Goal: Transaction & Acquisition: Purchase product/service

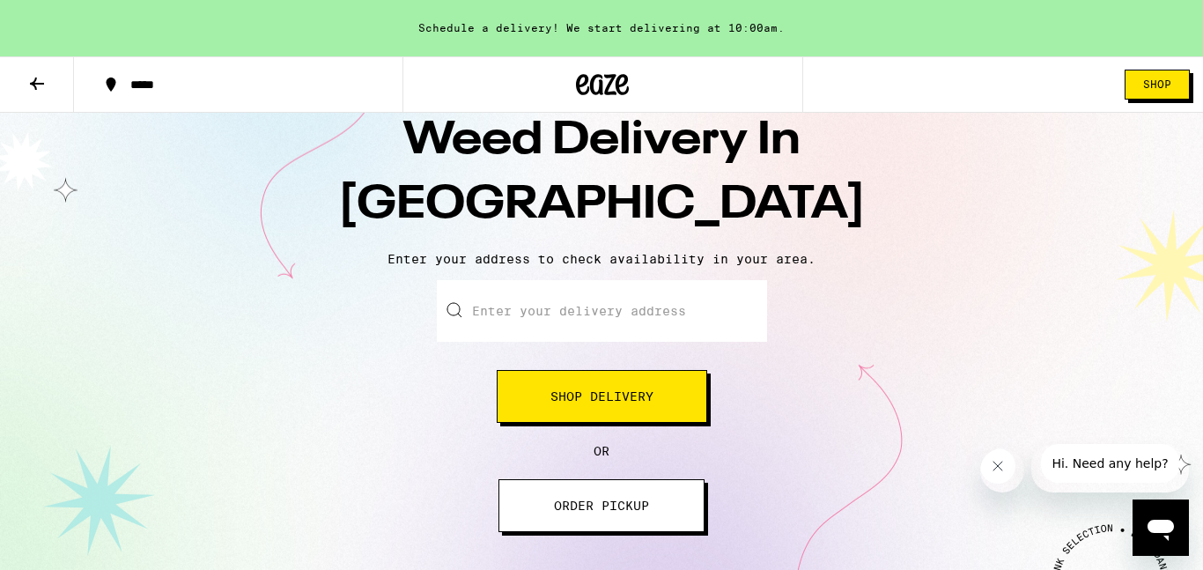
click at [626, 308] on input "Enter your delivery address" at bounding box center [602, 311] width 330 height 62
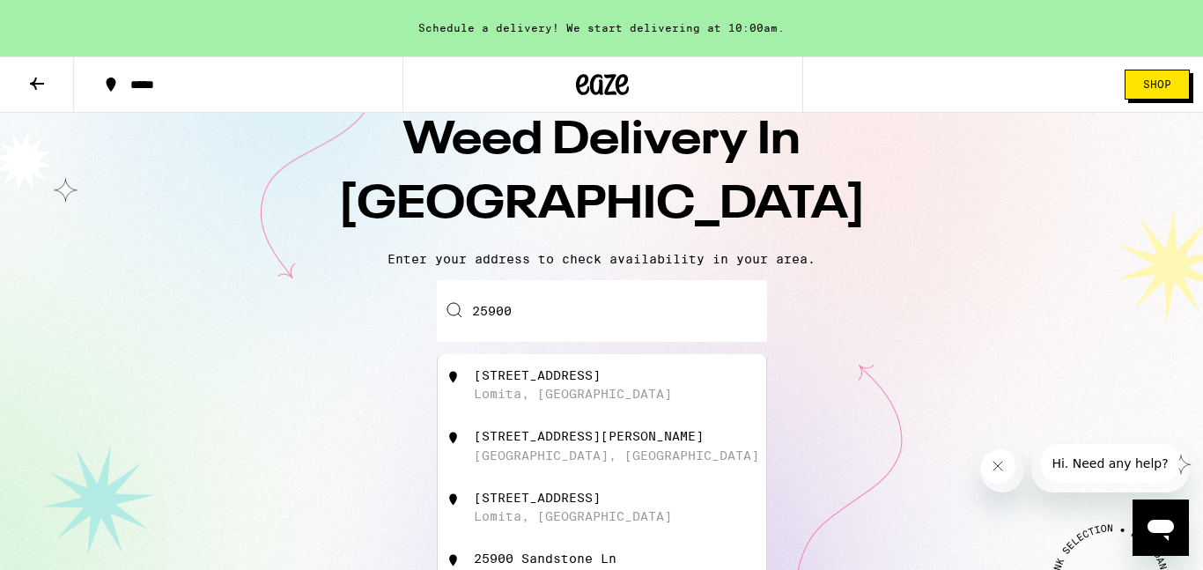
click at [652, 382] on div "[GEOGRAPHIC_DATA], [GEOGRAPHIC_DATA]" at bounding box center [631, 384] width 314 height 33
type input "[STREET_ADDRESS]"
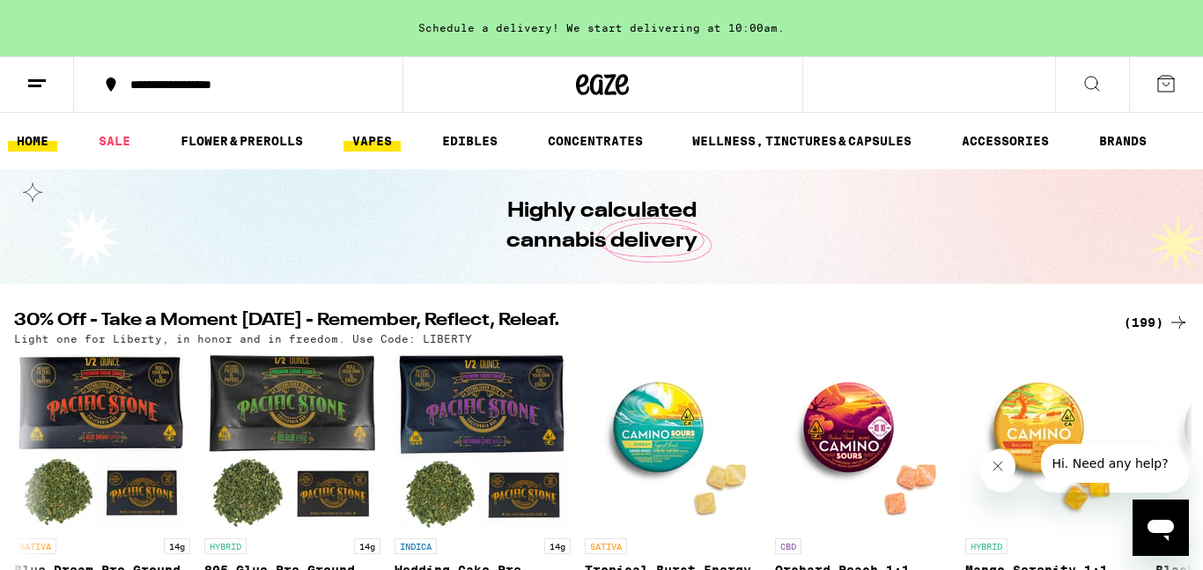
click at [367, 136] on link "VAPES" at bounding box center [371, 140] width 57 height 21
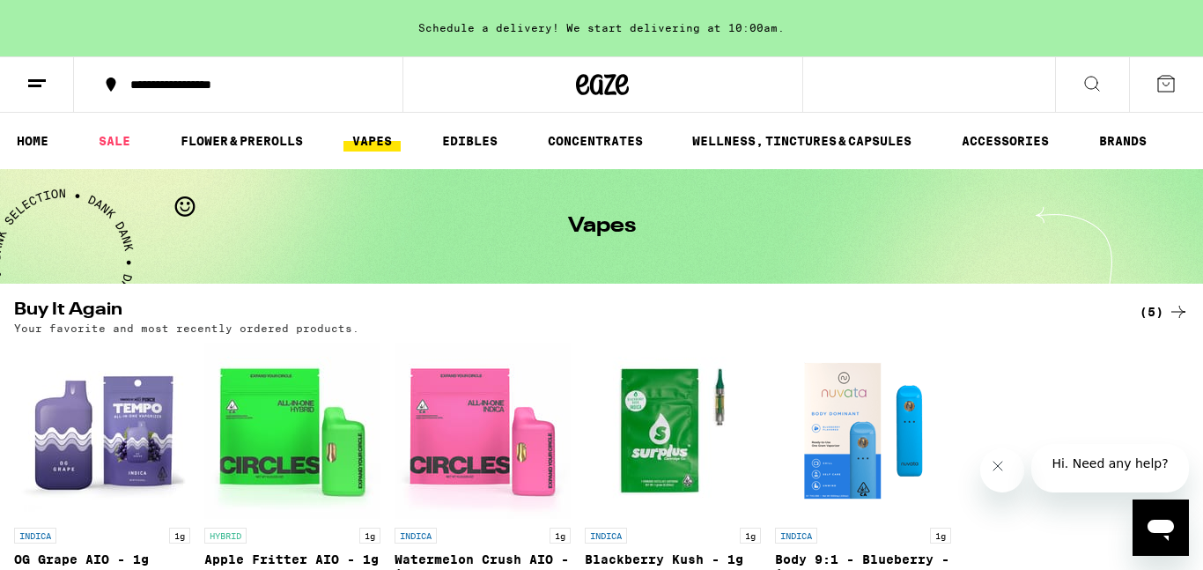
click at [1165, 80] on icon at bounding box center [1165, 83] width 21 height 21
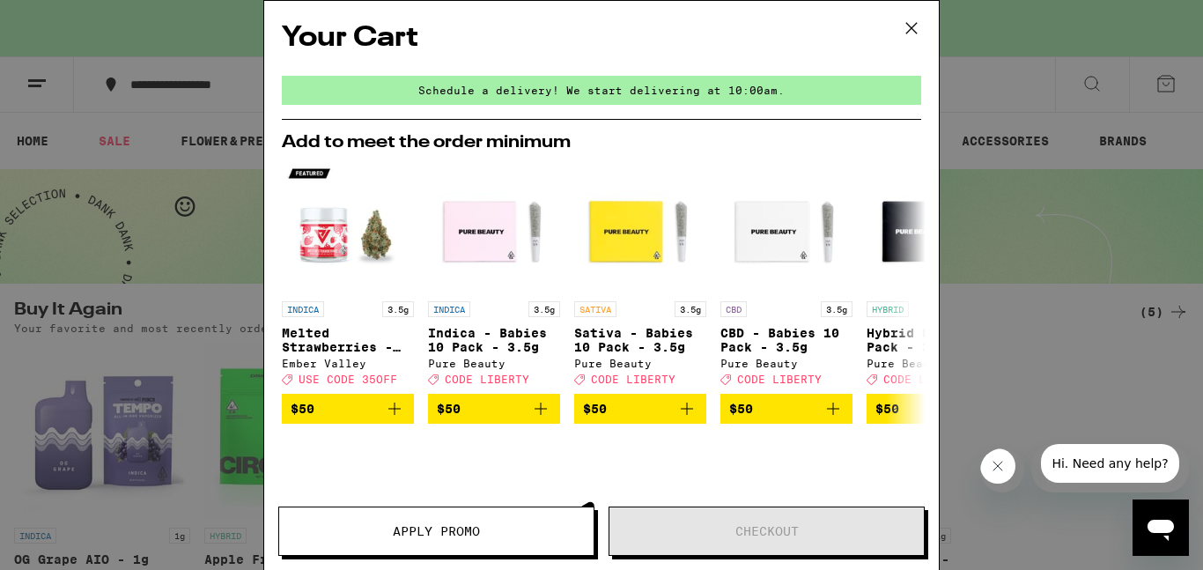
click at [910, 26] on icon at bounding box center [911, 28] width 11 height 11
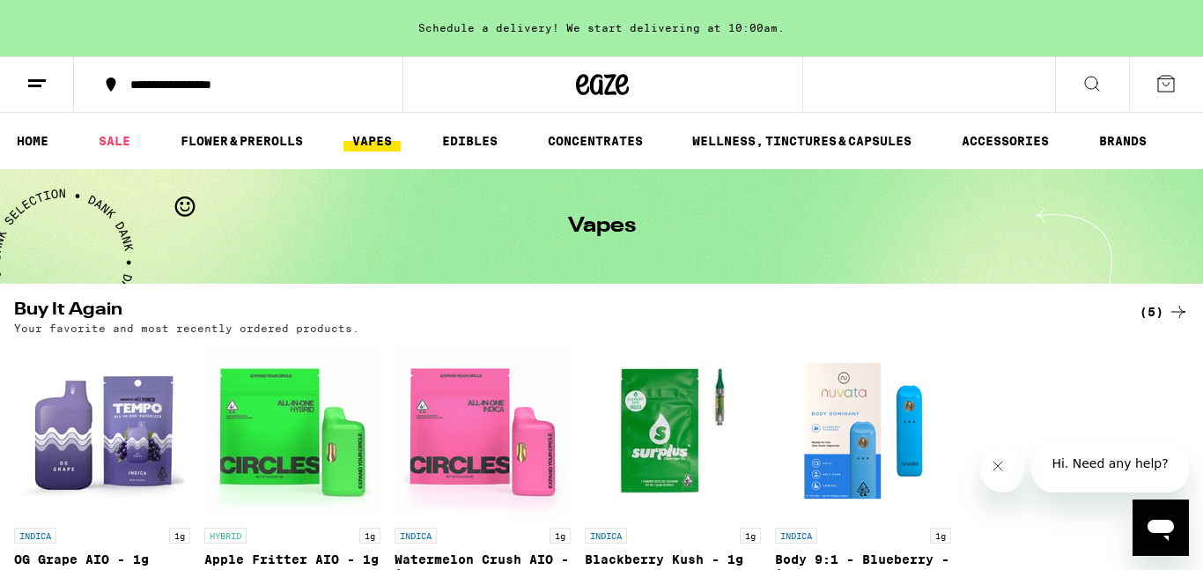
click at [374, 144] on link "VAPES" at bounding box center [371, 140] width 57 height 21
click at [1166, 308] on div "(5)" at bounding box center [1163, 311] width 49 height 21
